Goal: Check status: Check status

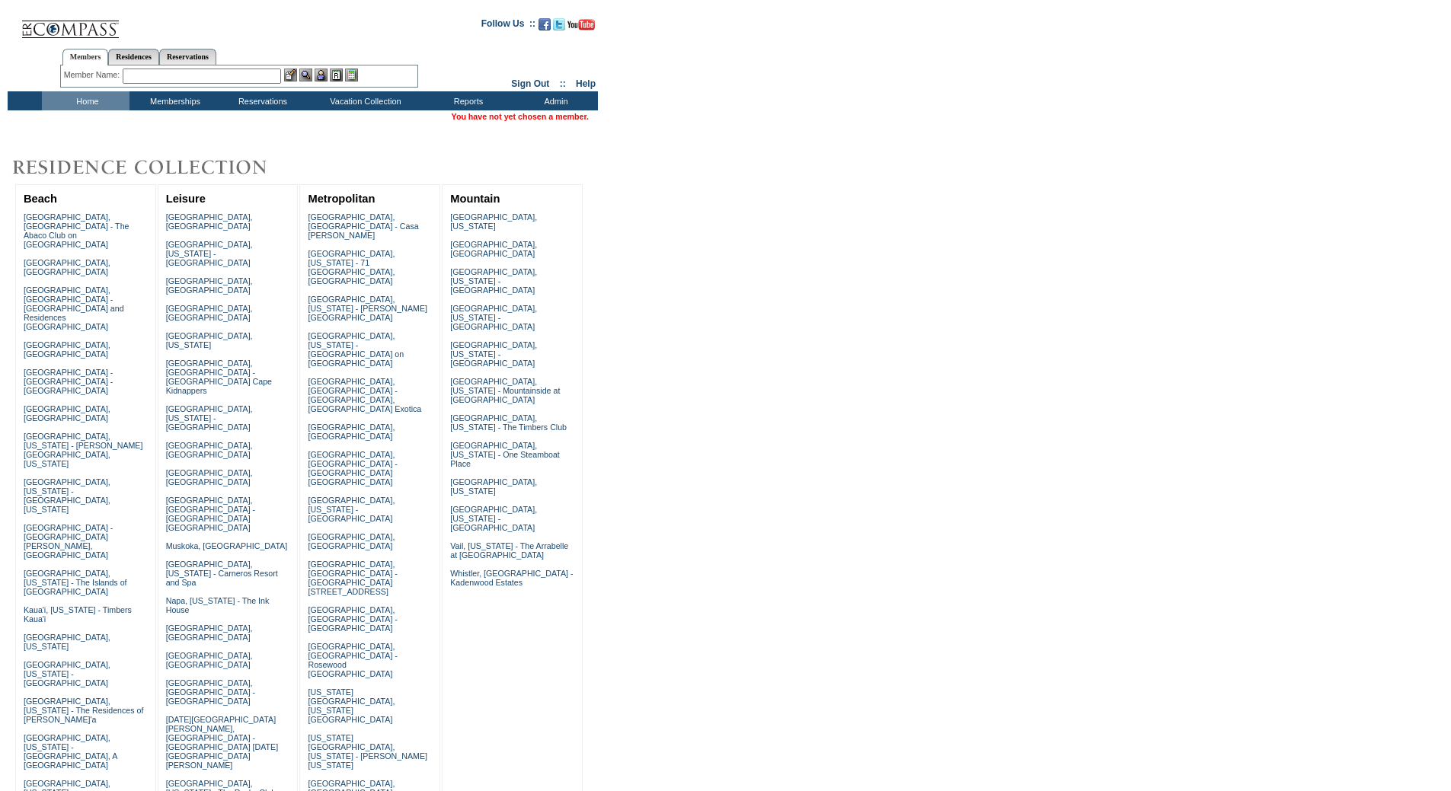
drag, startPoint x: 206, startPoint y: 57, endPoint x: 110, endPoint y: 86, distance: 100.3
click at [206, 57] on link "Reservations" at bounding box center [187, 57] width 57 height 16
click at [136, 70] on input "text" at bounding box center [152, 76] width 67 height 15
paste input "1806469"
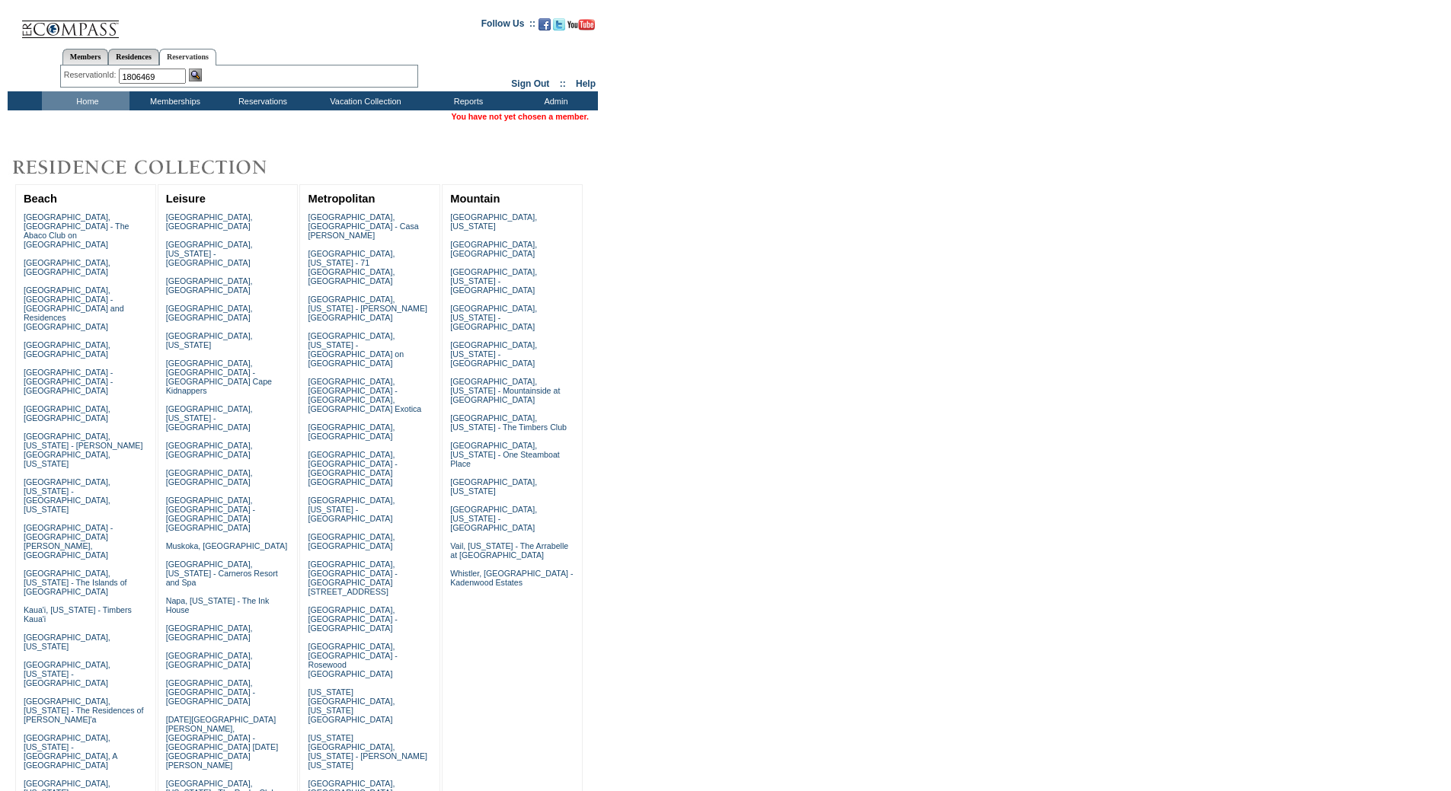
type input "1806469"
click at [190, 61] on link "Reservations" at bounding box center [187, 57] width 57 height 16
click at [152, 76] on input "text" at bounding box center [152, 76] width 67 height 15
paste input "1806469"
type input "1806469"
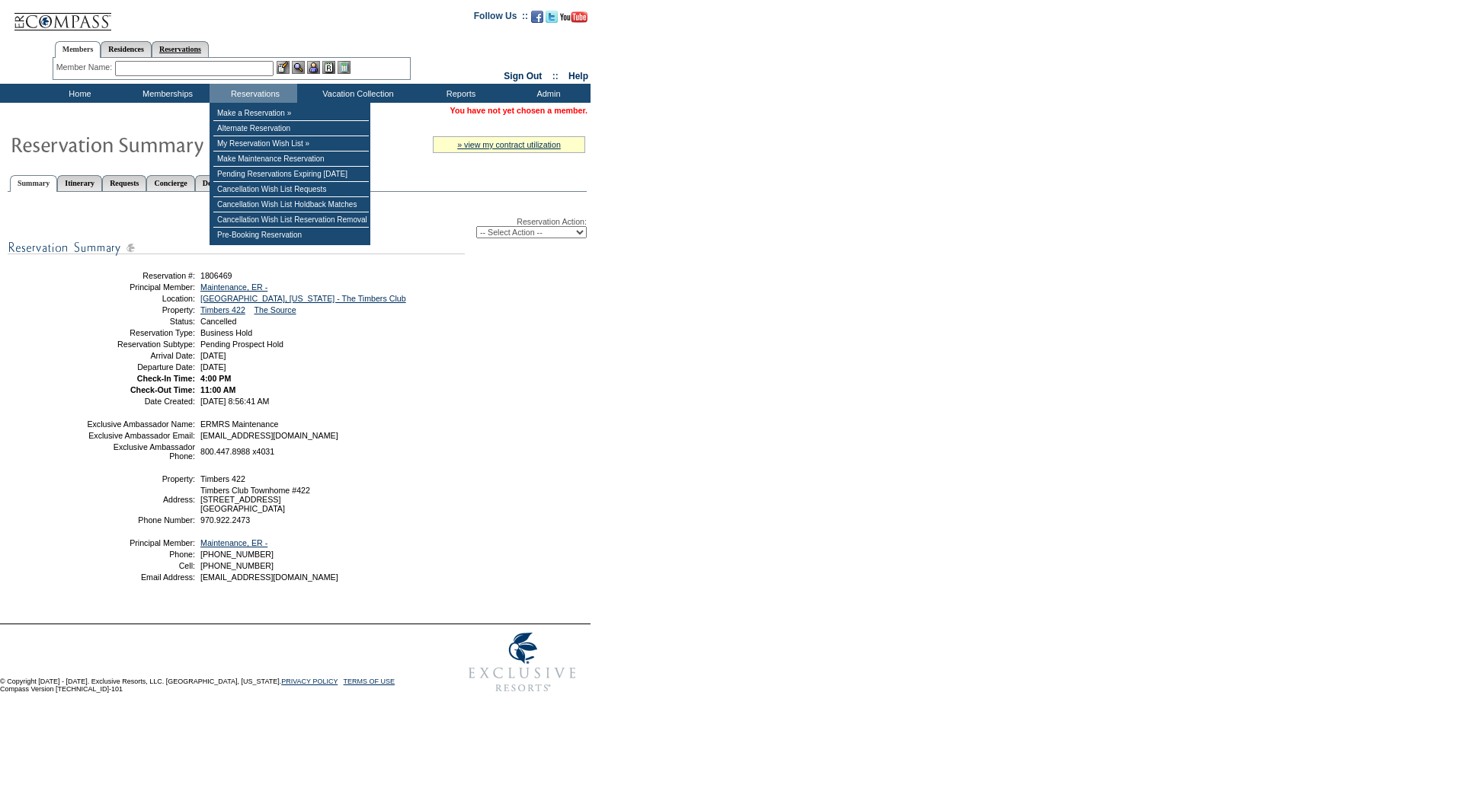
click at [205, 50] on link "Reservations" at bounding box center [180, 49] width 57 height 16
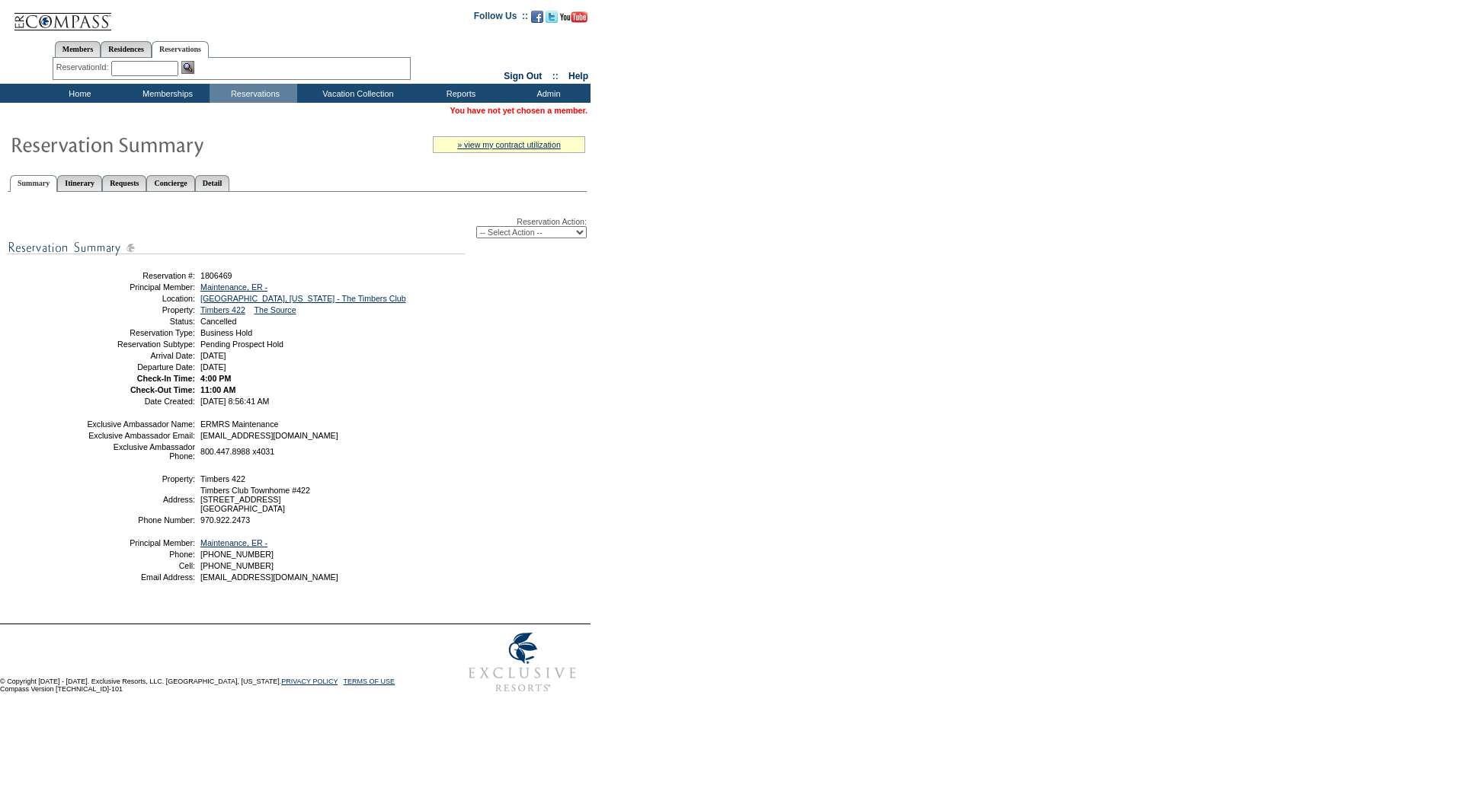
click at [152, 75] on input "text" at bounding box center [144, 68] width 67 height 15
paste input "1786001"
type input "1786001"
click input "Yes, Confirm" at bounding box center [0, 0] width 0 height 0
